Goal: Task Accomplishment & Management: Use online tool/utility

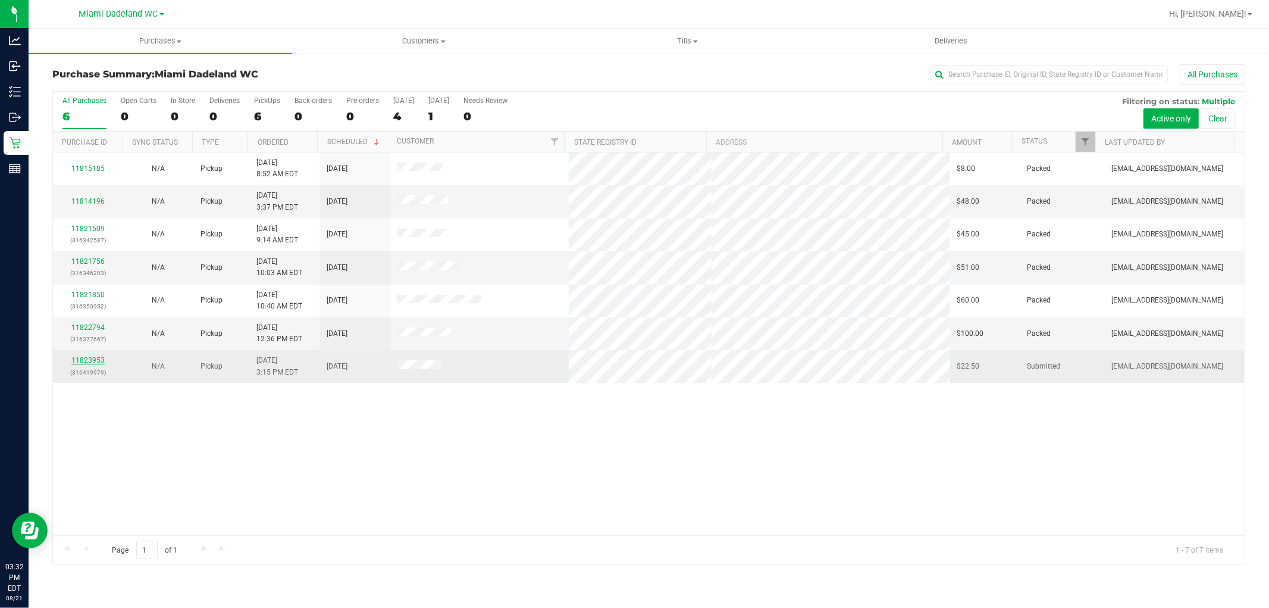
click at [92, 361] on link "11823953" at bounding box center [87, 360] width 33 height 8
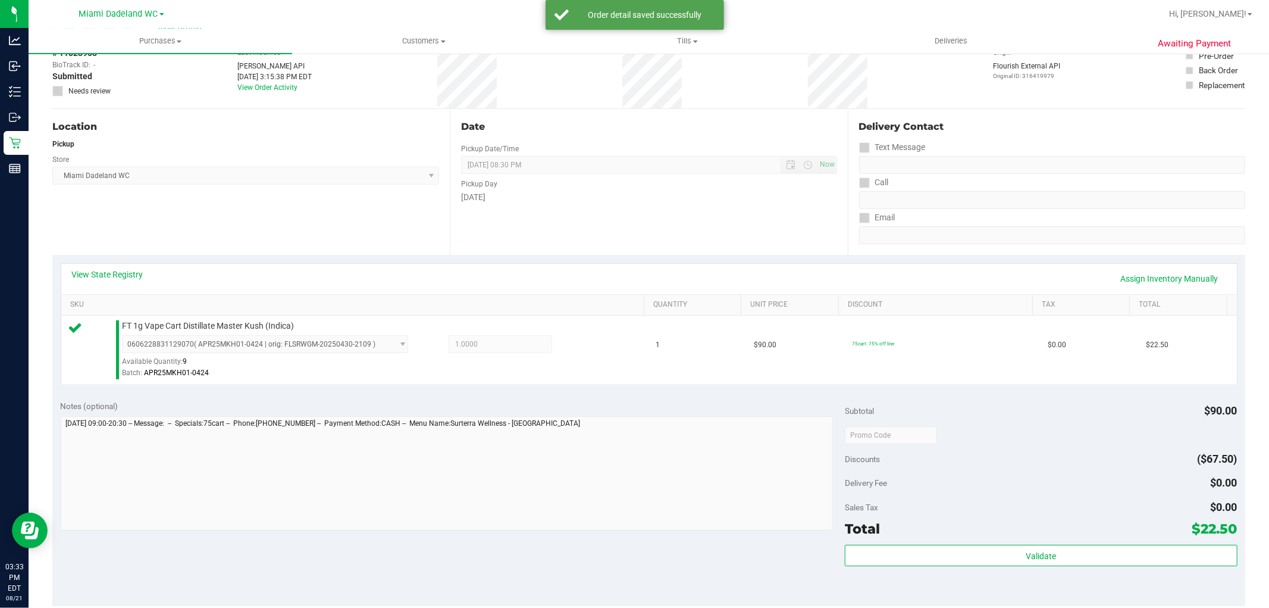
scroll to position [366, 0]
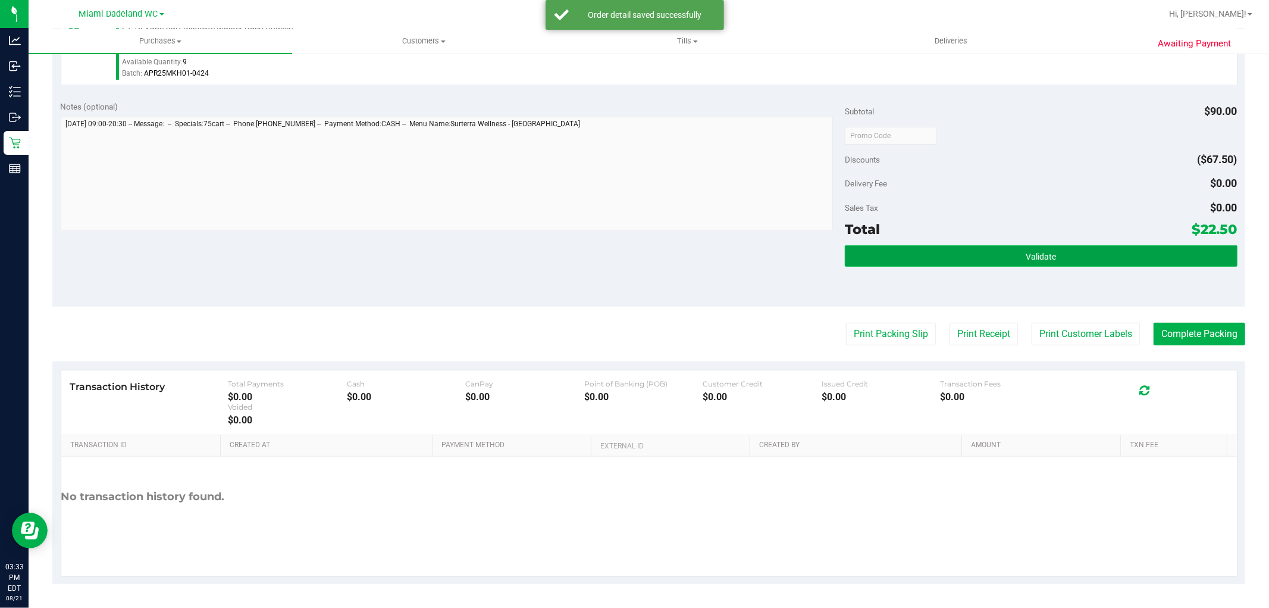
click at [1007, 248] on button "Validate" at bounding box center [1041, 255] width 392 height 21
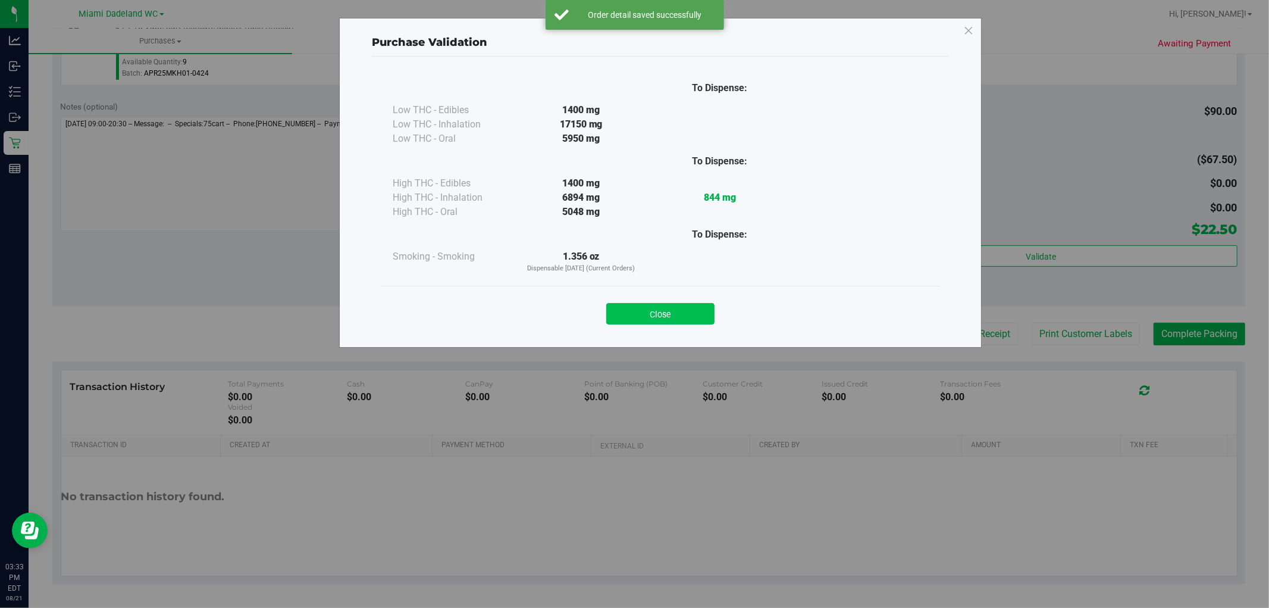
click at [681, 315] on button "Close" at bounding box center [660, 313] width 108 height 21
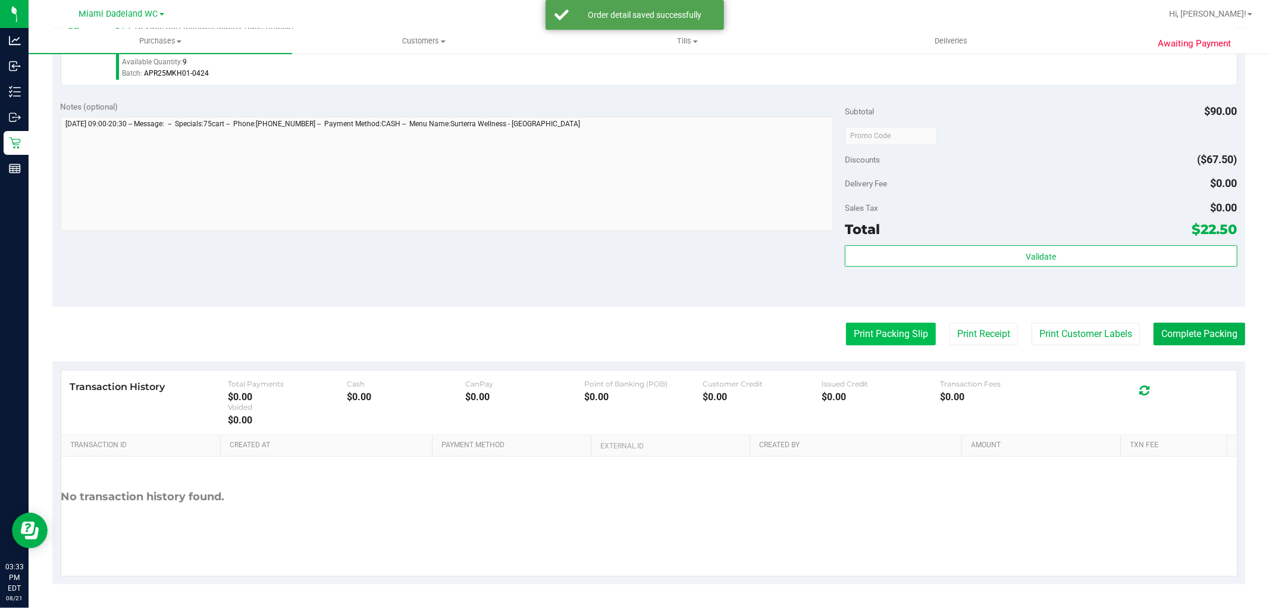
click at [871, 328] on button "Print Packing Slip" at bounding box center [891, 334] width 90 height 23
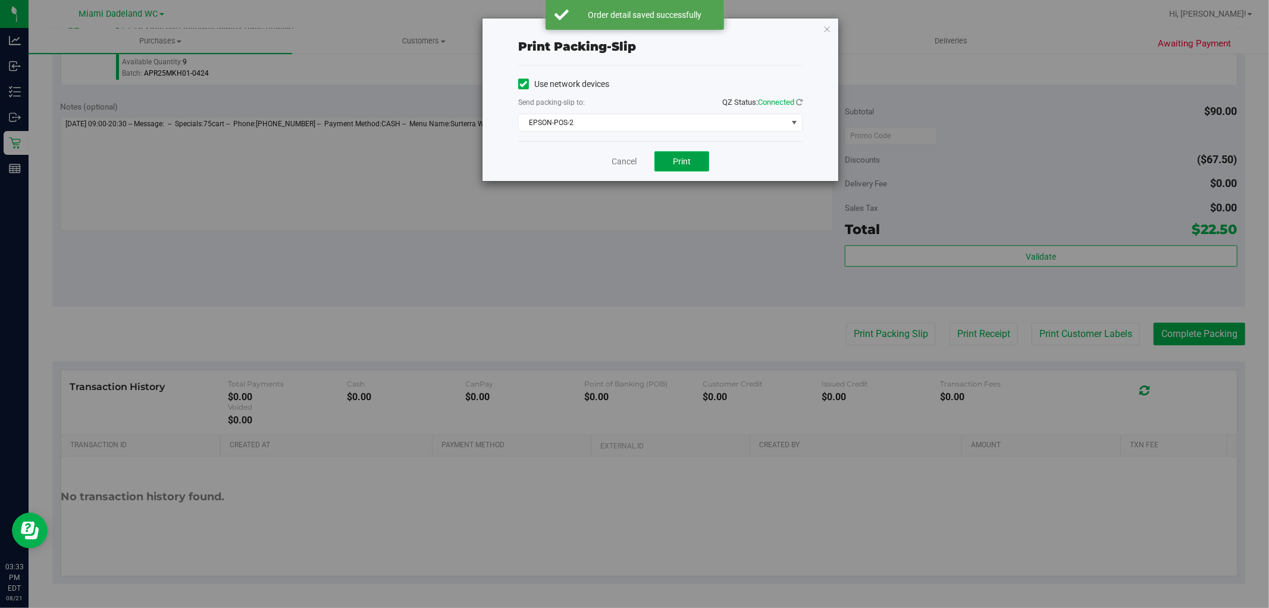
click at [696, 159] on button "Print" at bounding box center [682, 161] width 55 height 20
click at [625, 164] on link "Cancel" at bounding box center [624, 161] width 25 height 12
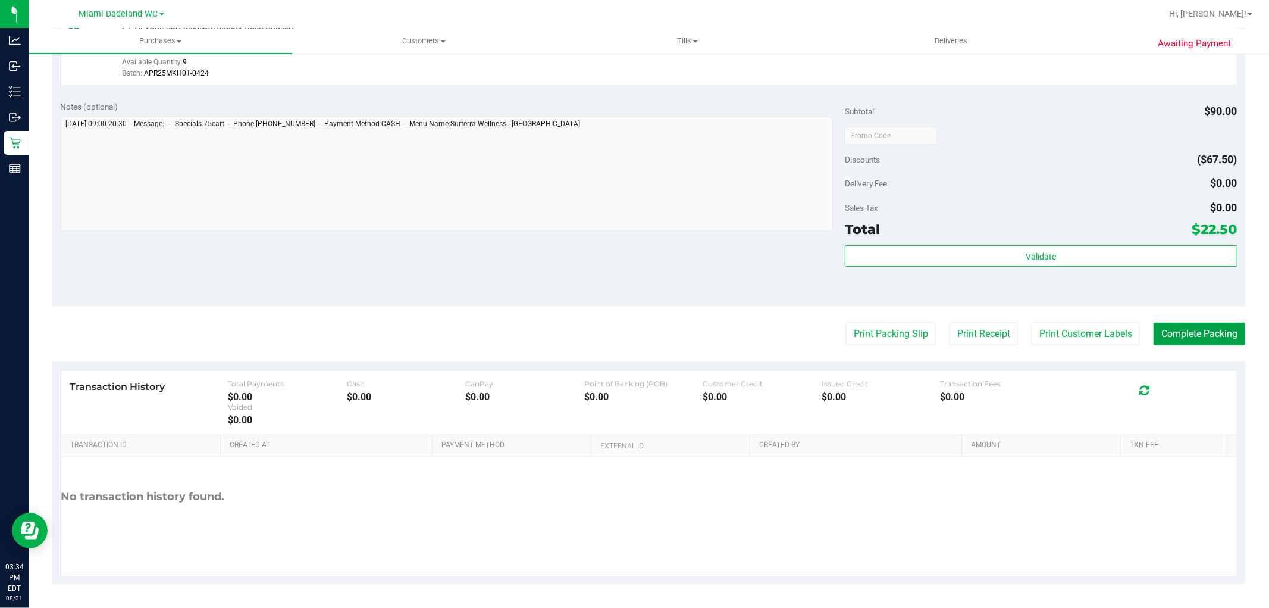
click at [1179, 336] on button "Complete Packing" at bounding box center [1200, 334] width 92 height 23
